Goal: Check status

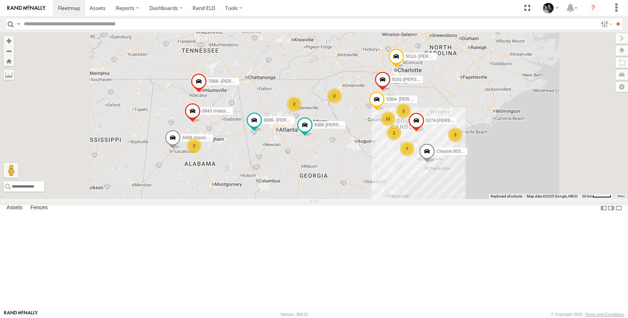
scroll to position [262, 0]
click at [0, 0] on link at bounding box center [0, 0] width 0 height 0
